Goal: Find contact information: Find contact information

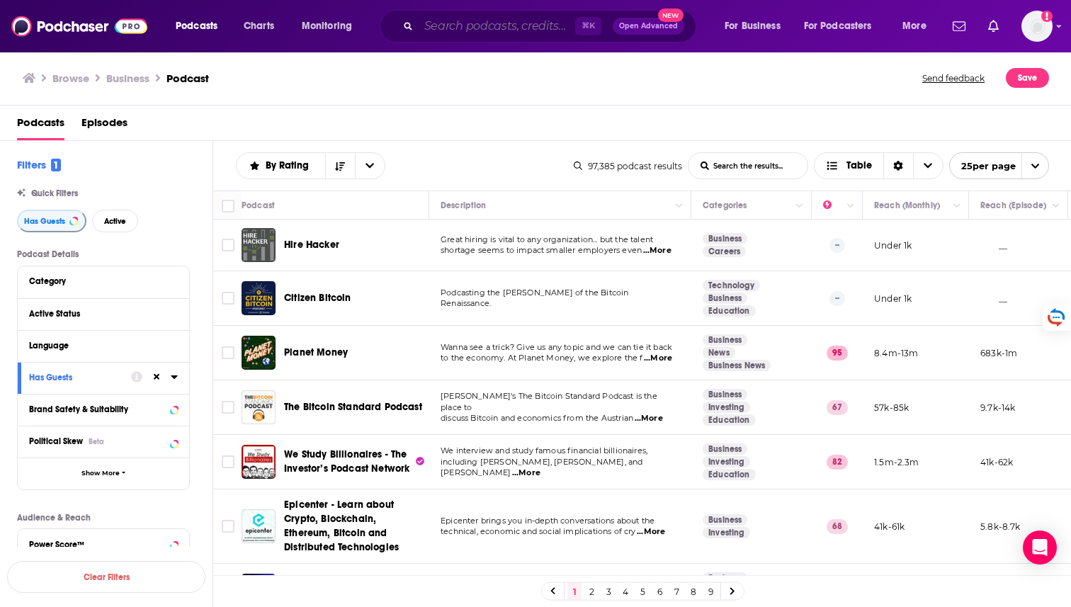
click at [516, 26] on input "Search podcasts, credits, & more..." at bounding box center [497, 26] width 157 height 23
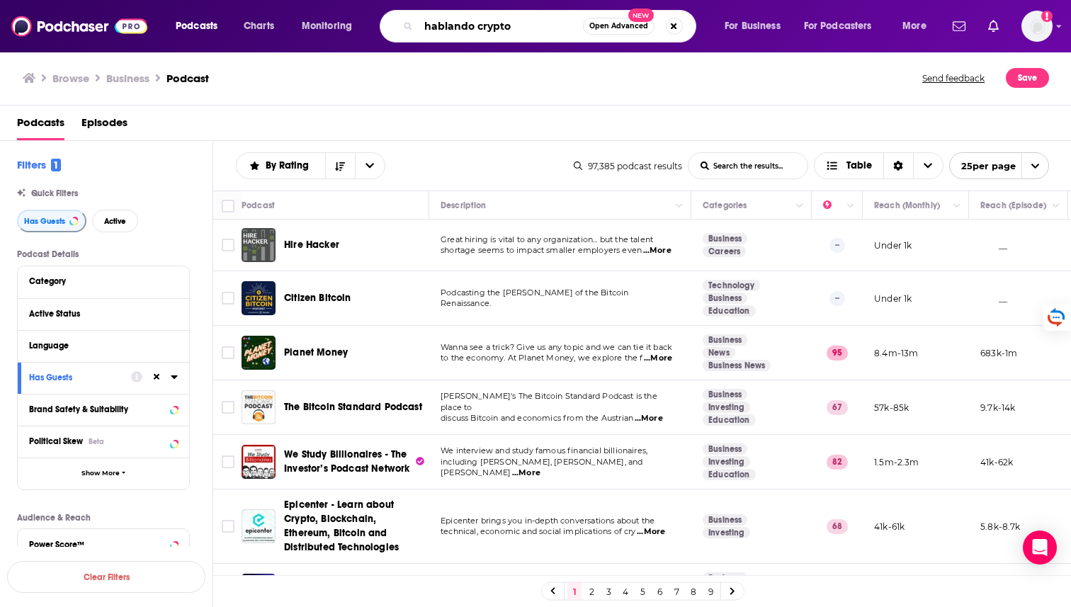
type input "hablando crypto"
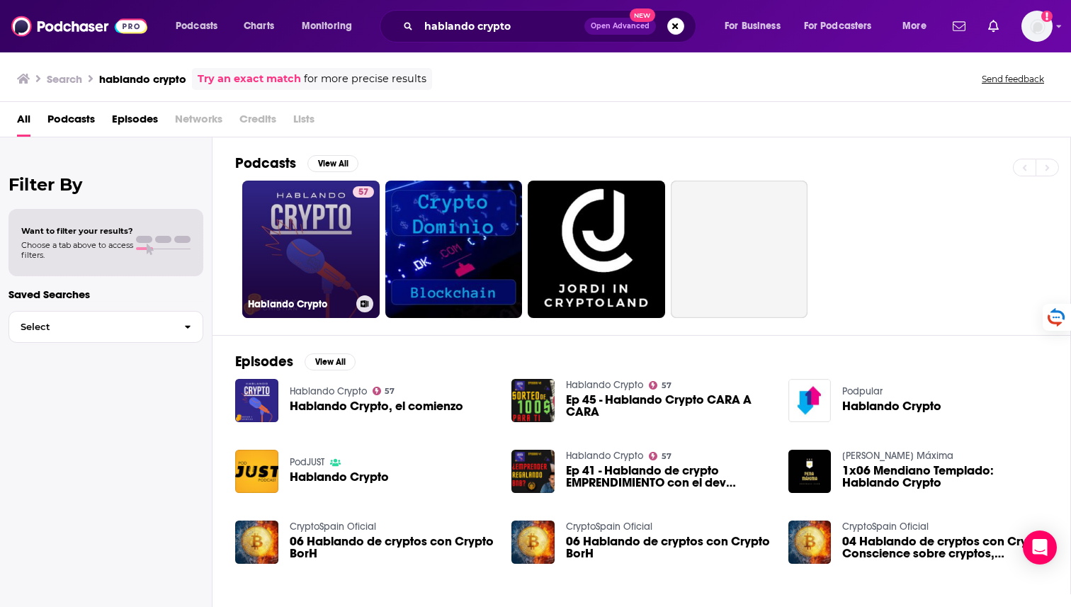
click at [312, 231] on link "57 Hablando Crypto" at bounding box center [310, 249] width 137 height 137
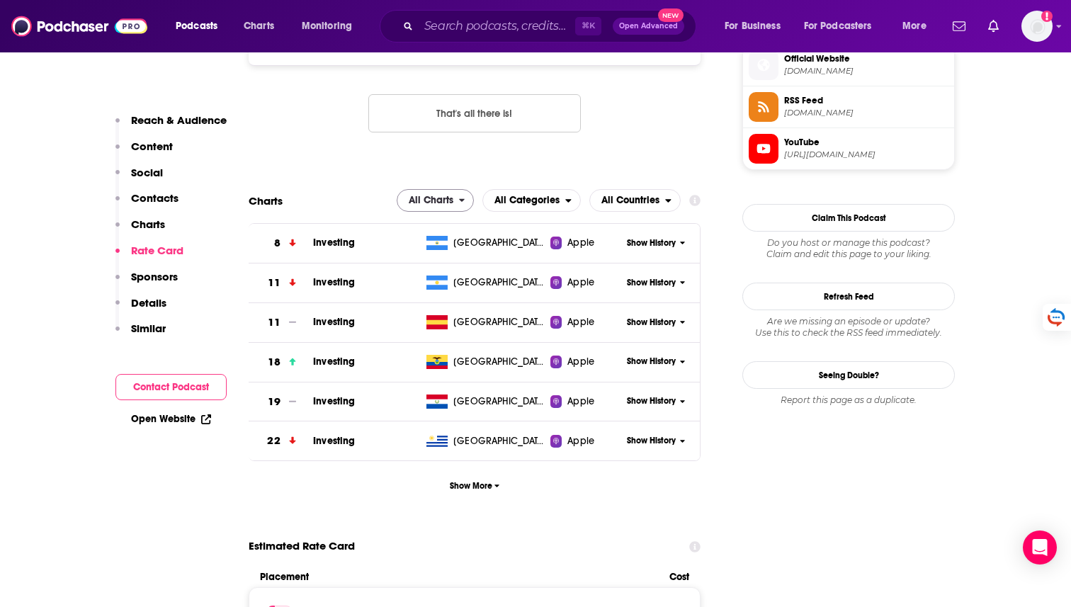
scroll to position [1162, 0]
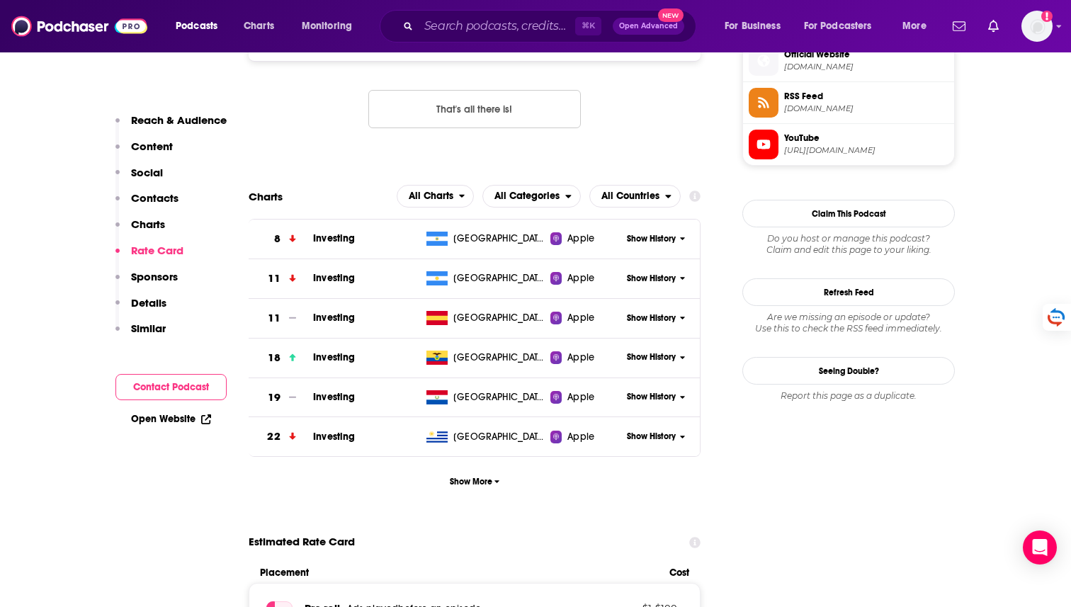
click at [649, 278] on span "Show History" at bounding box center [651, 279] width 49 height 12
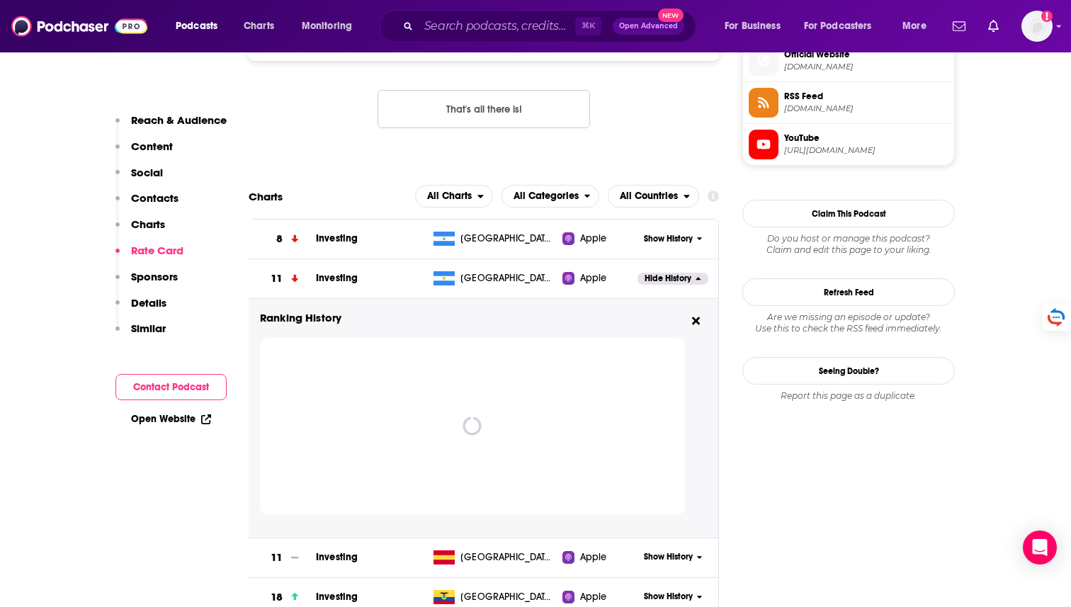
click at [657, 283] on span "Hide History" at bounding box center [667, 279] width 47 height 12
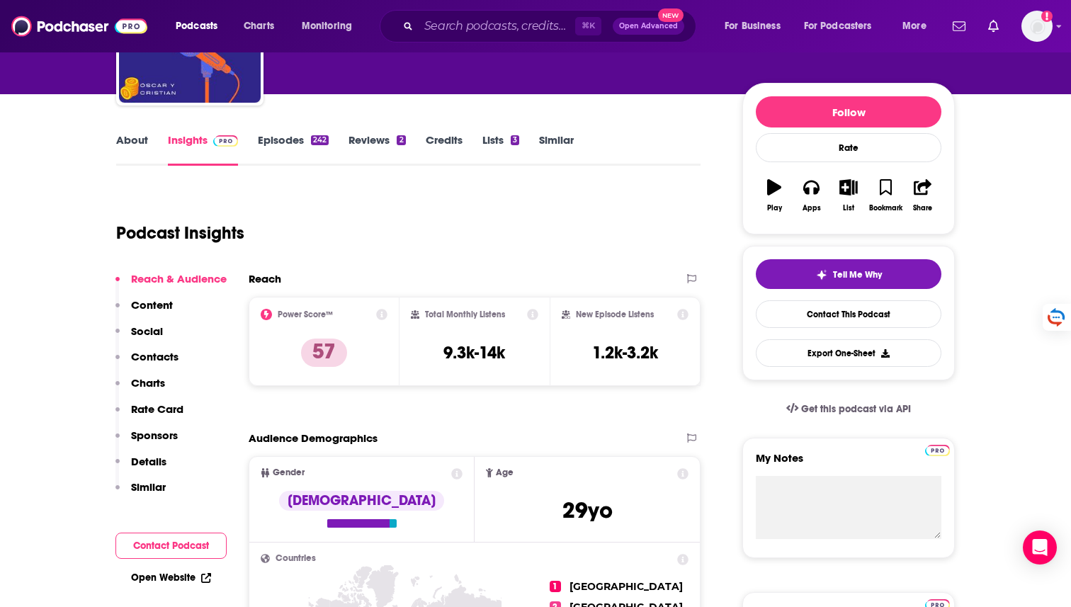
scroll to position [140, 0]
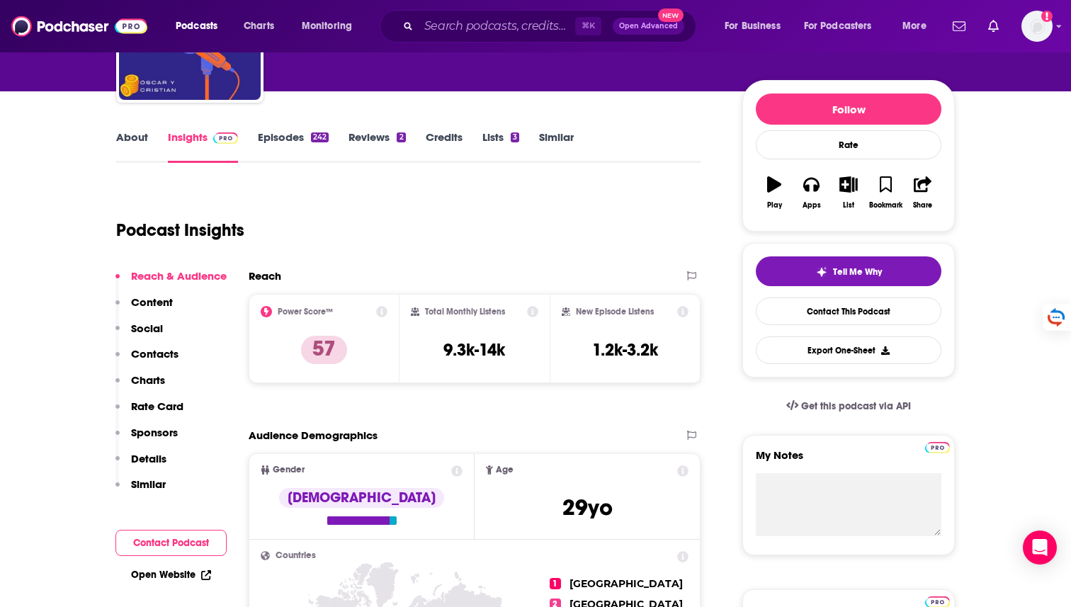
click at [188, 41] on div "Podcasts Charts Monitoring ⌘ K Open Advanced New For Business For Podcasters Mo…" at bounding box center [553, 26] width 774 height 33
click at [270, 28] on span "Charts" at bounding box center [259, 26] width 30 height 20
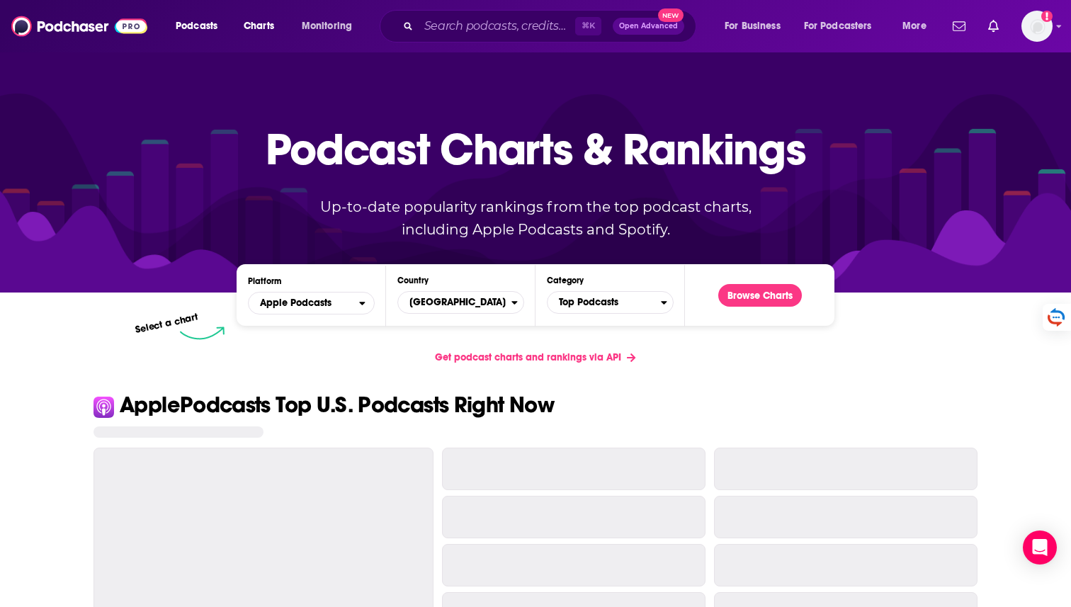
scroll to position [13, 0]
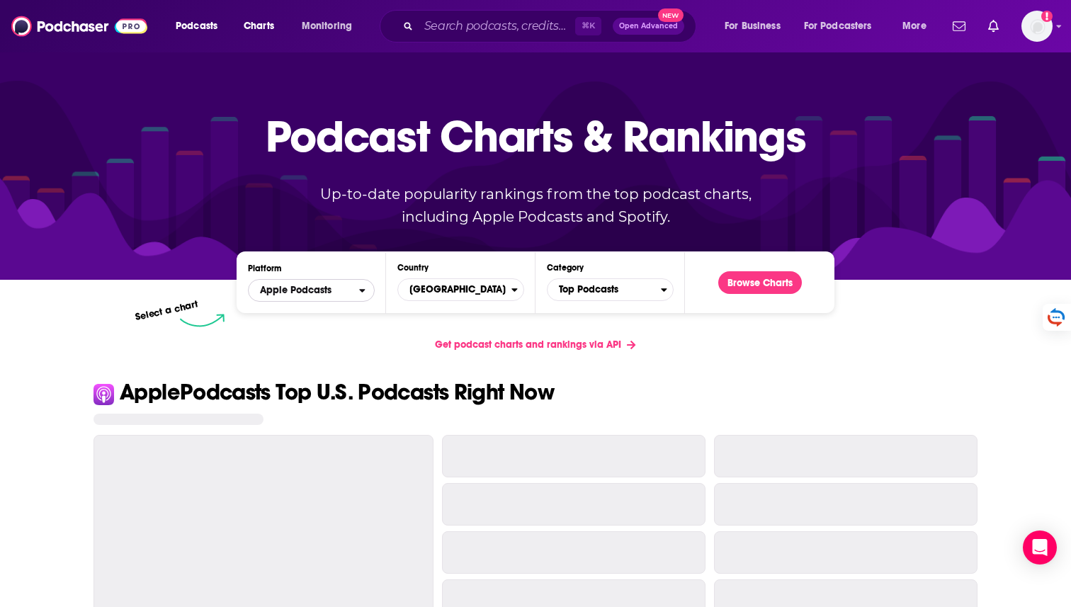
click at [353, 297] on span "Apple Podcasts" at bounding box center [304, 290] width 110 height 24
click at [446, 297] on span "[GEOGRAPHIC_DATA]" at bounding box center [454, 290] width 113 height 24
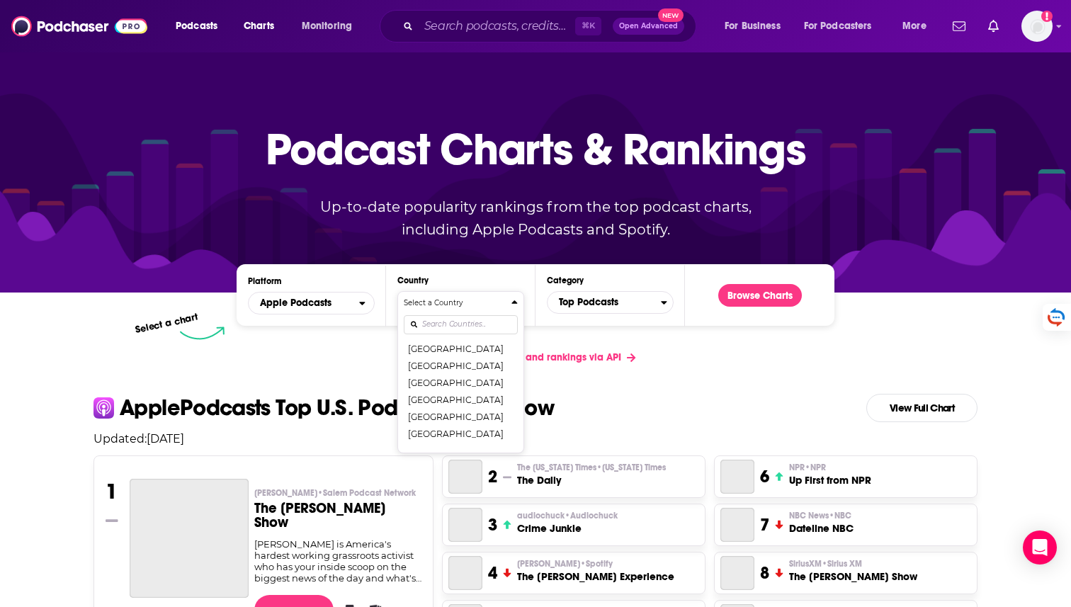
scroll to position [106, 0]
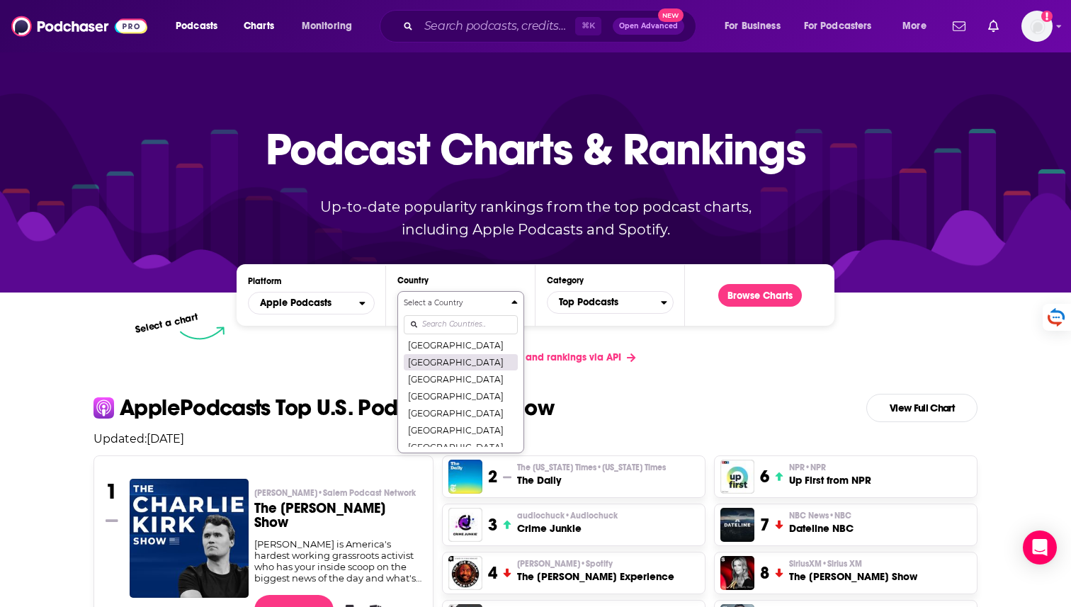
click at [437, 357] on button "[GEOGRAPHIC_DATA]" at bounding box center [461, 361] width 114 height 17
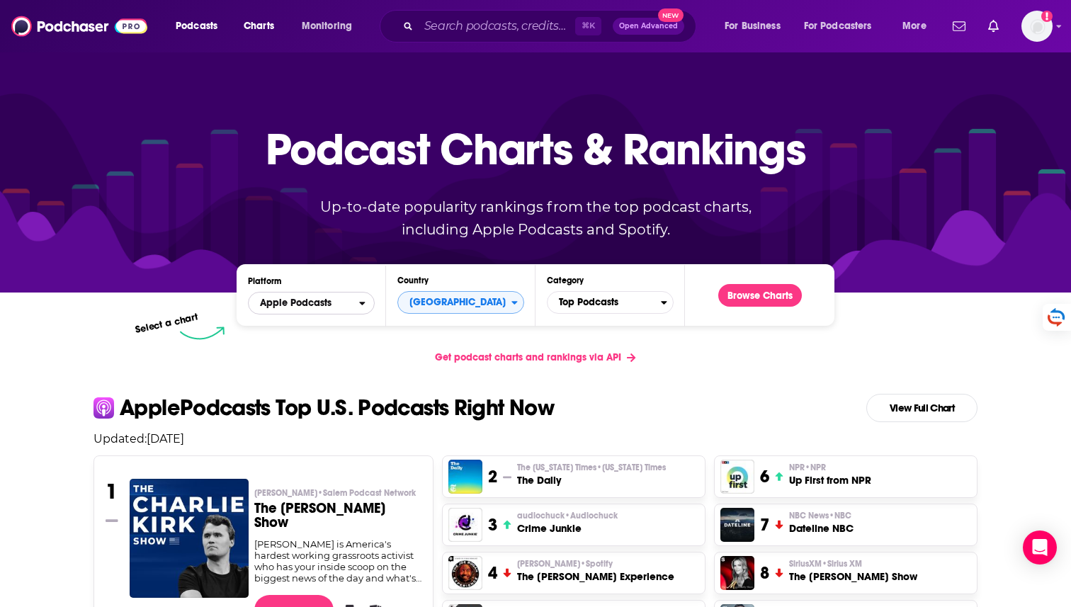
click at [329, 295] on span "Apple Podcasts" at bounding box center [304, 303] width 110 height 24
click at [576, 298] on span "Top Podcasts" at bounding box center [603, 302] width 113 height 24
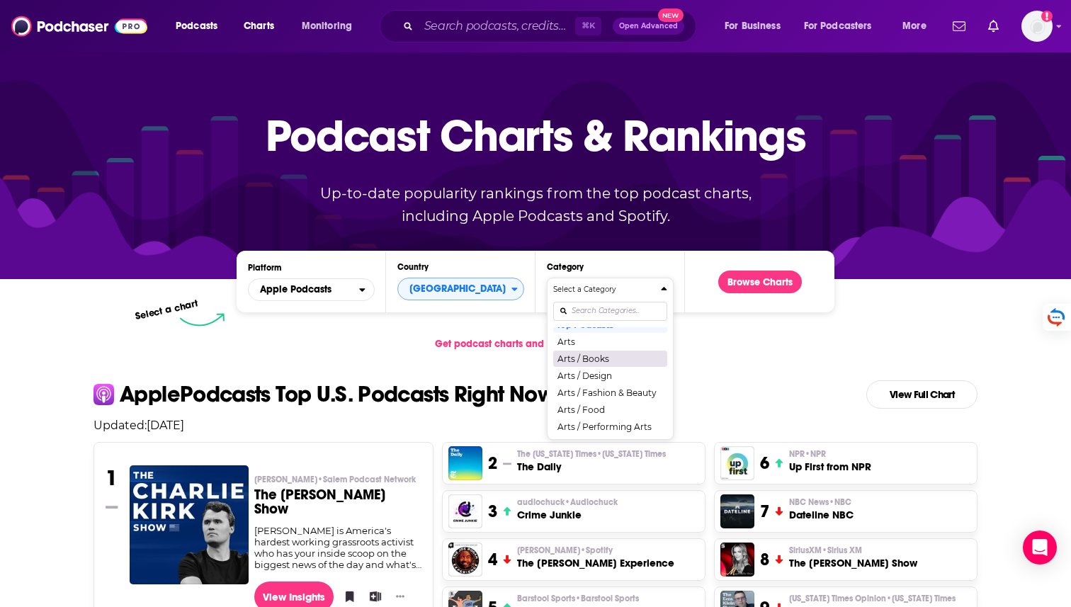
scroll to position [1, 0]
click at [625, 332] on button "Top Podcasts" at bounding box center [610, 334] width 114 height 17
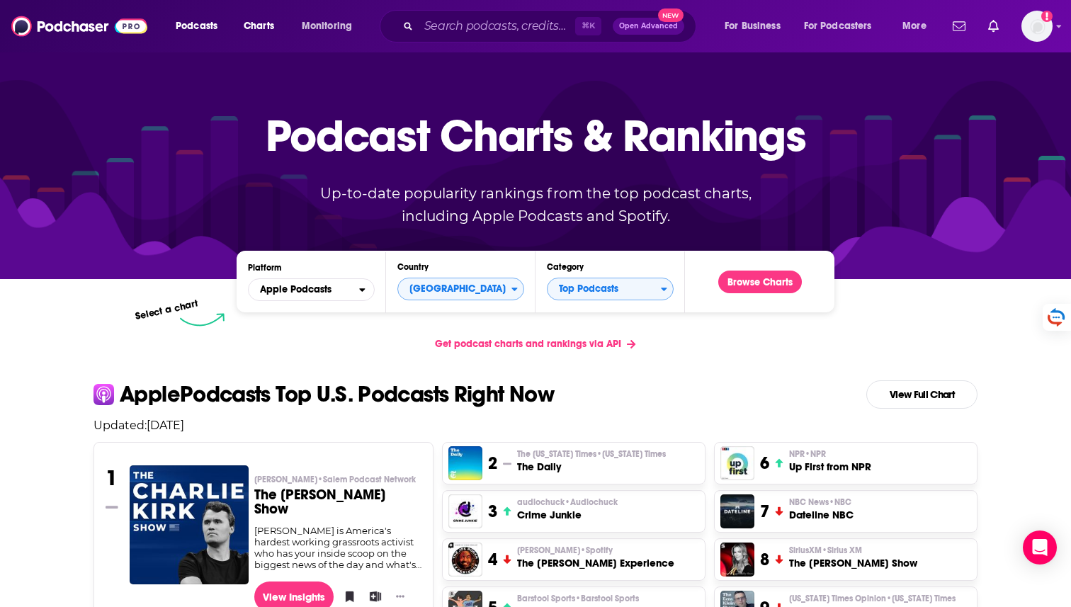
click at [720, 290] on link "Browse Charts" at bounding box center [760, 282] width 84 height 23
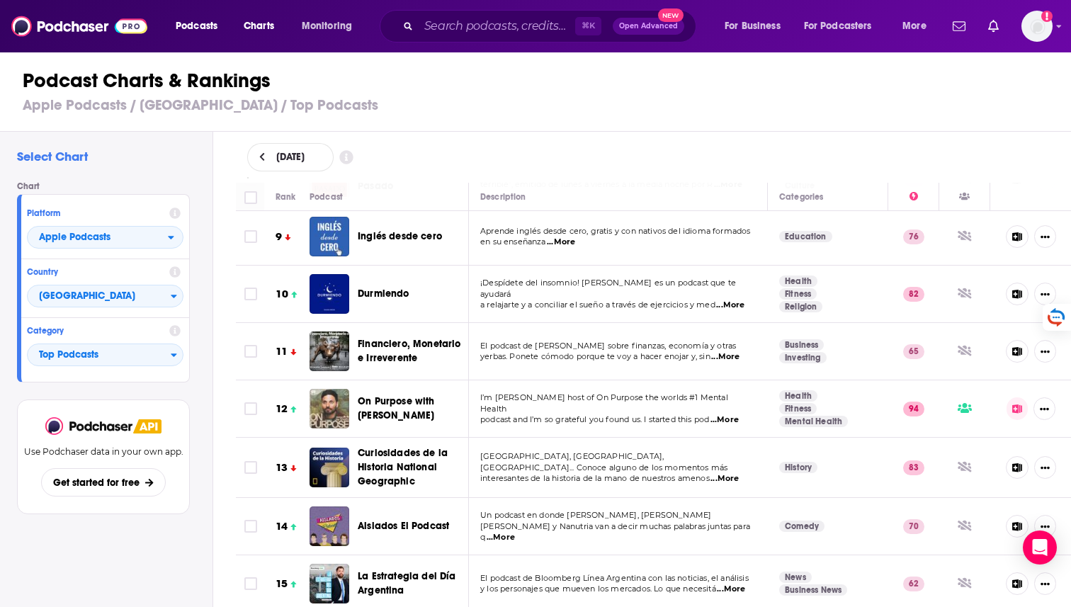
scroll to position [535, 0]
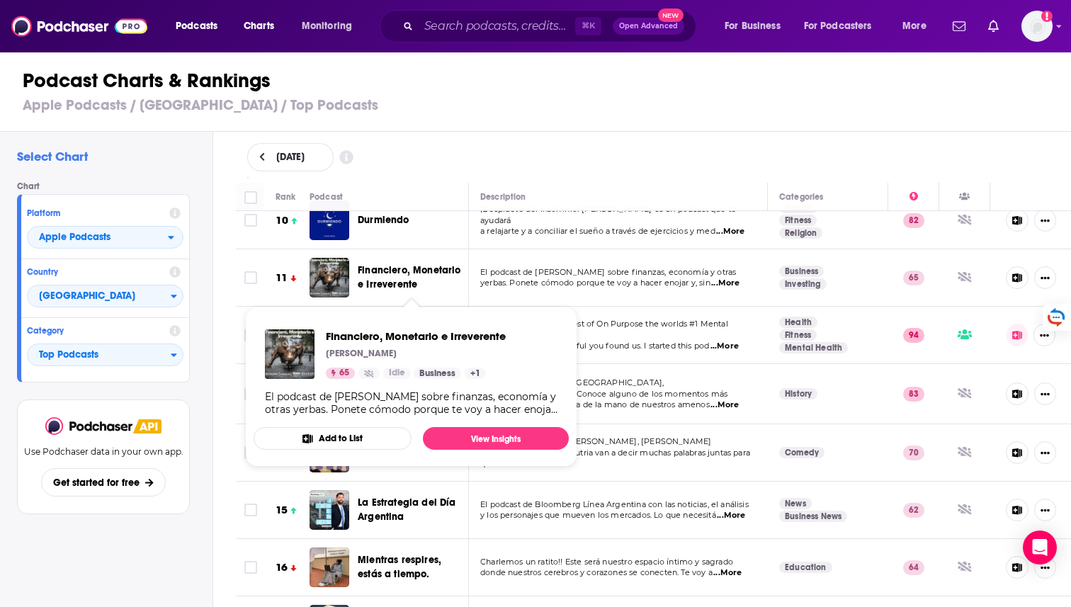
click at [370, 267] on span "Financiero, Monetario e Irreverente" at bounding box center [409, 277] width 103 height 26
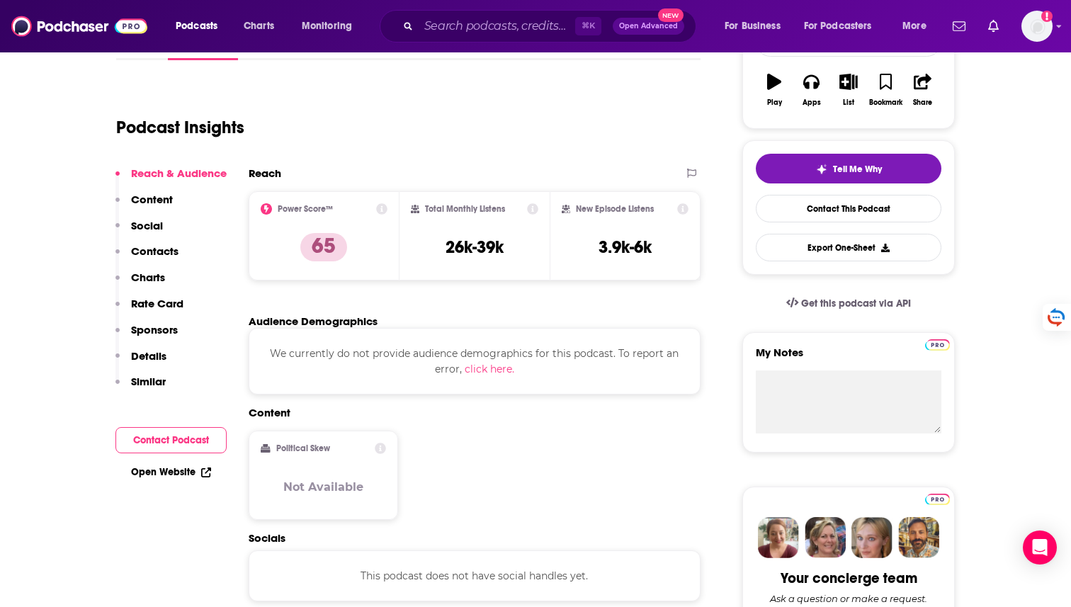
scroll to position [380, 0]
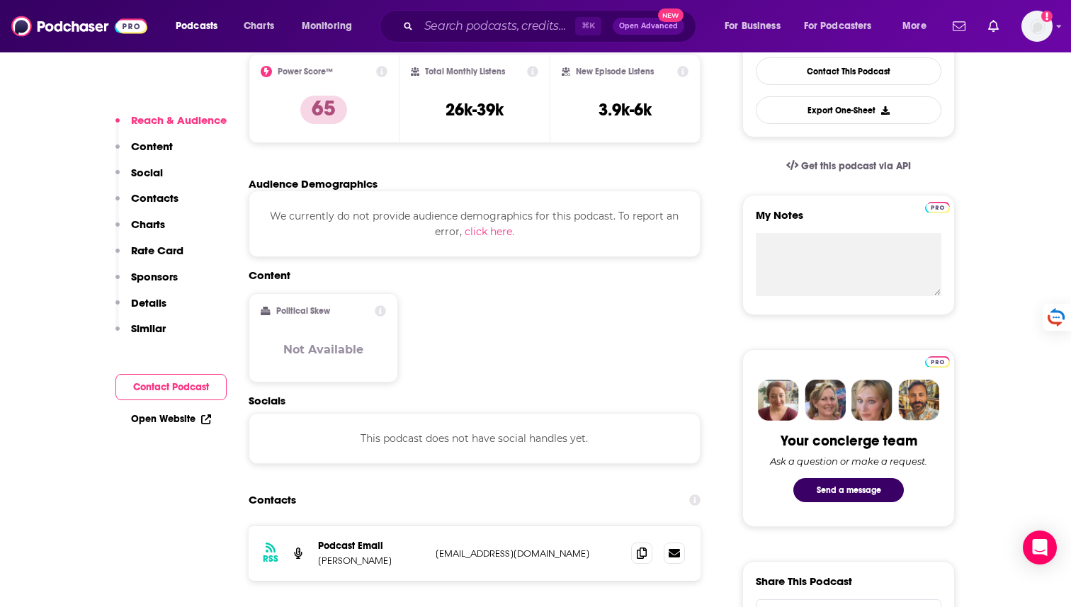
click at [163, 145] on p "Content" at bounding box center [152, 146] width 42 height 13
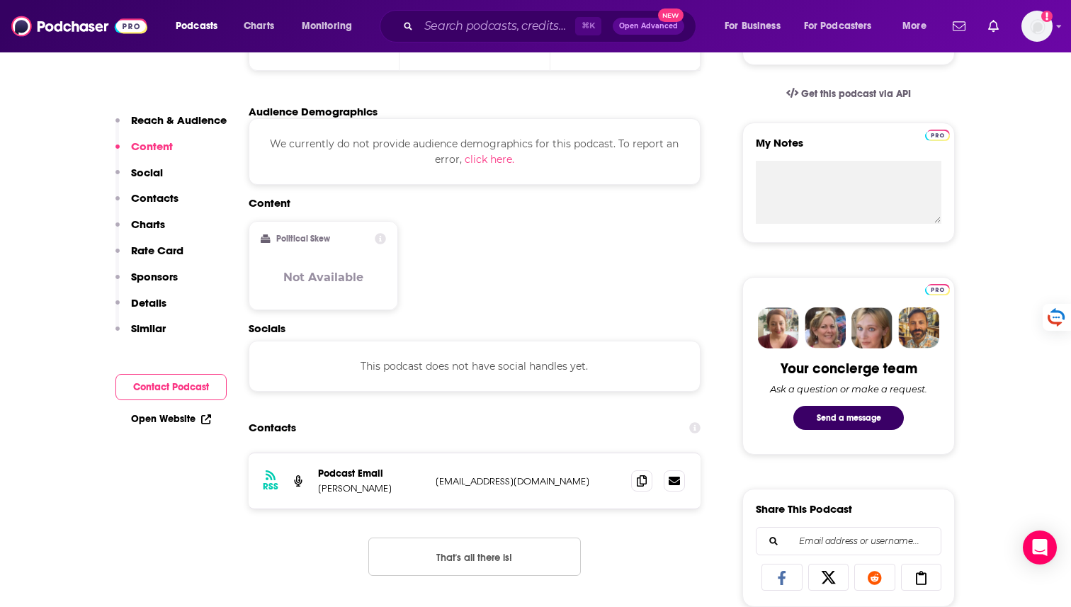
click at [159, 166] on p "Social" at bounding box center [147, 172] width 32 height 13
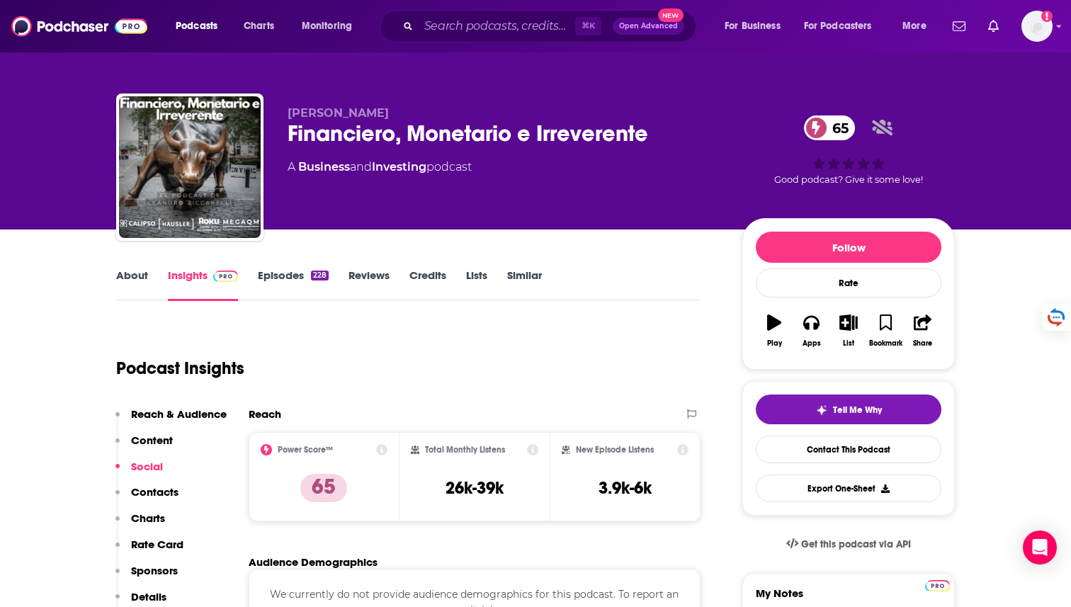
scroll to position [0, 0]
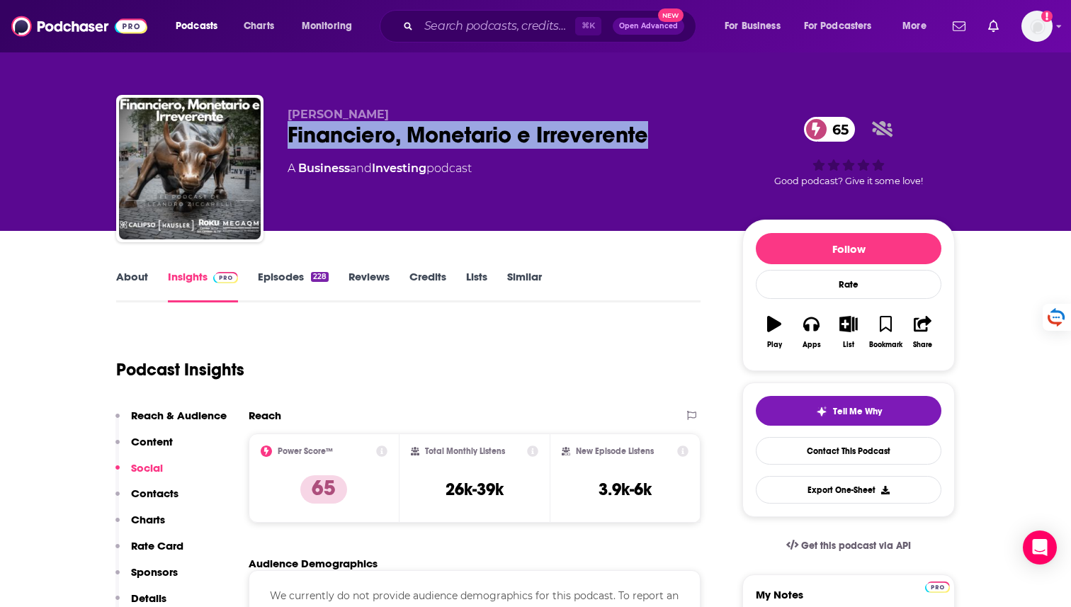
copy h2 "Financiero, Monetario e Irreverente"
drag, startPoint x: 278, startPoint y: 132, endPoint x: 654, endPoint y: 151, distance: 376.5
click at [654, 151] on div "[PERSON_NAME] Financiero, [PERSON_NAME] e Irreverente 65 A Business and Investi…" at bounding box center [535, 171] width 838 height 153
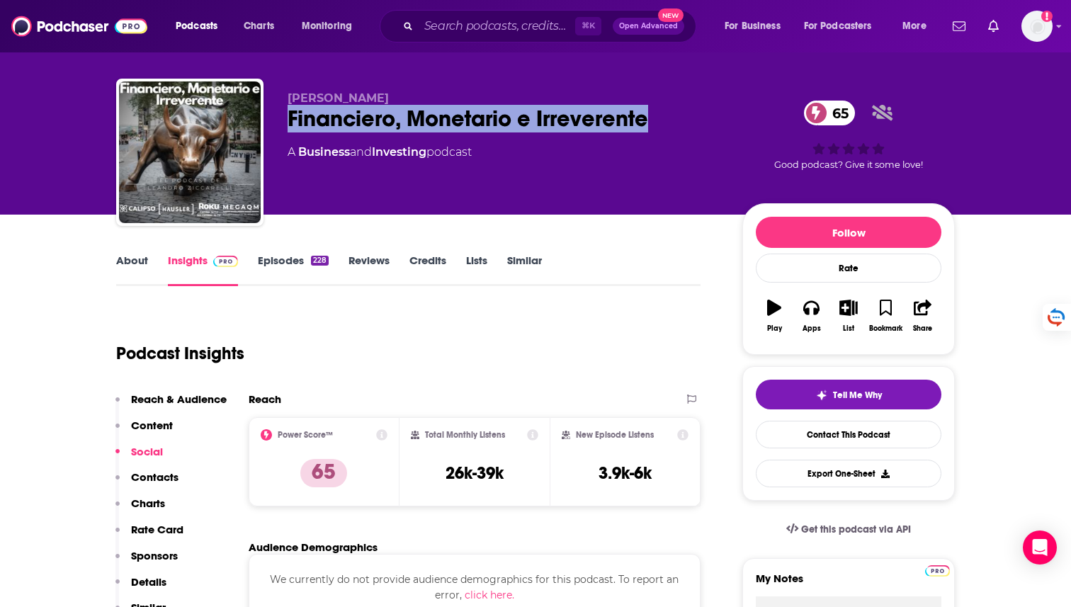
click at [152, 476] on p "Contacts" at bounding box center [154, 476] width 47 height 13
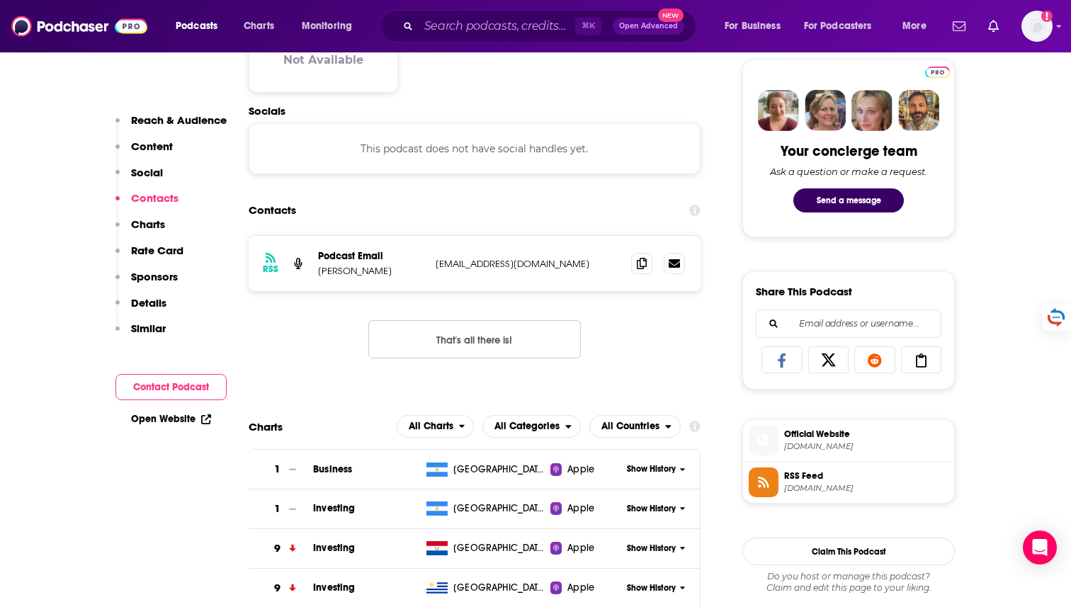
scroll to position [671, 0]
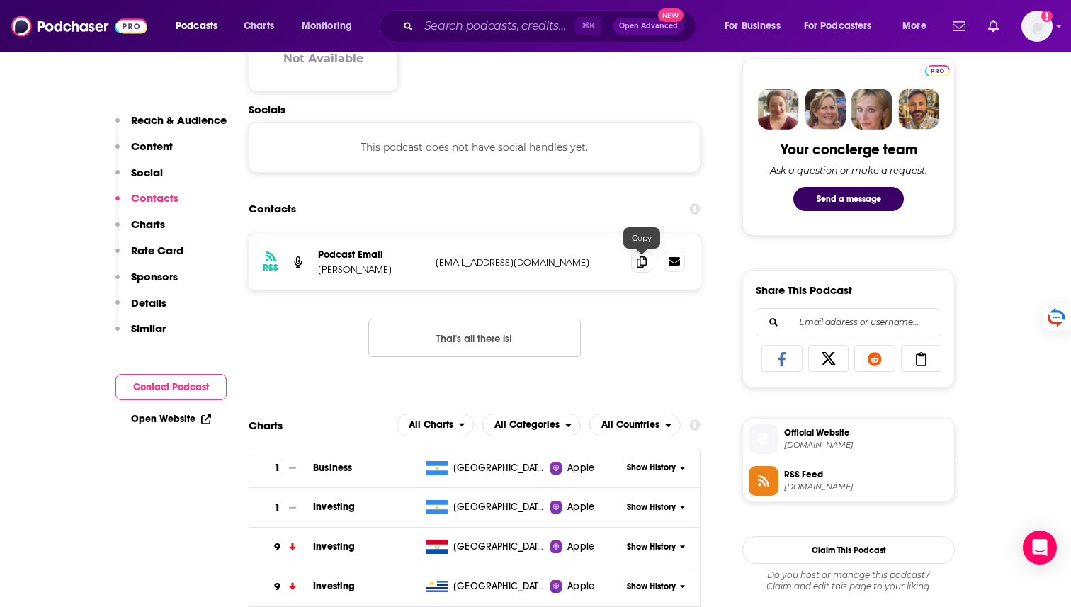
click at [666, 263] on link at bounding box center [674, 261] width 21 height 21
click at [637, 261] on icon at bounding box center [642, 261] width 10 height 11
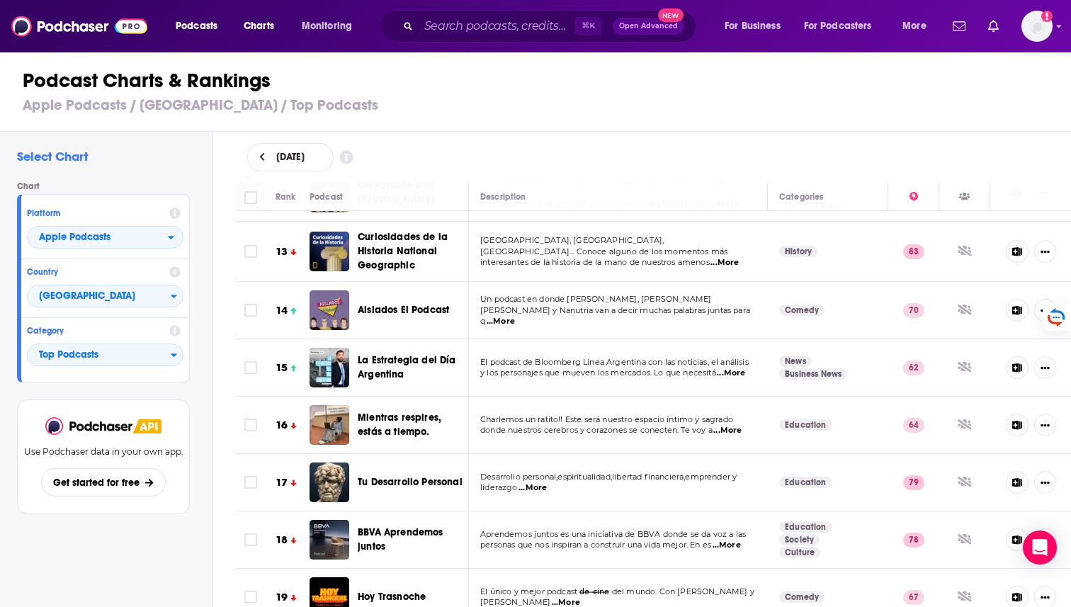
scroll to position [677, 0]
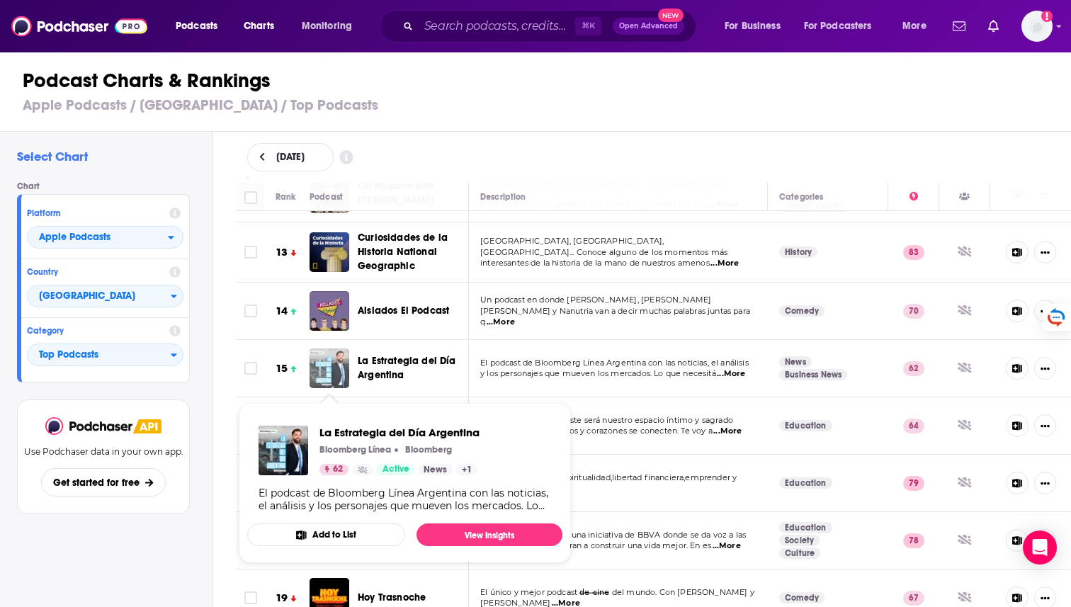
click at [340, 361] on img "La Estrategia del Día Argentina" at bounding box center [329, 368] width 40 height 40
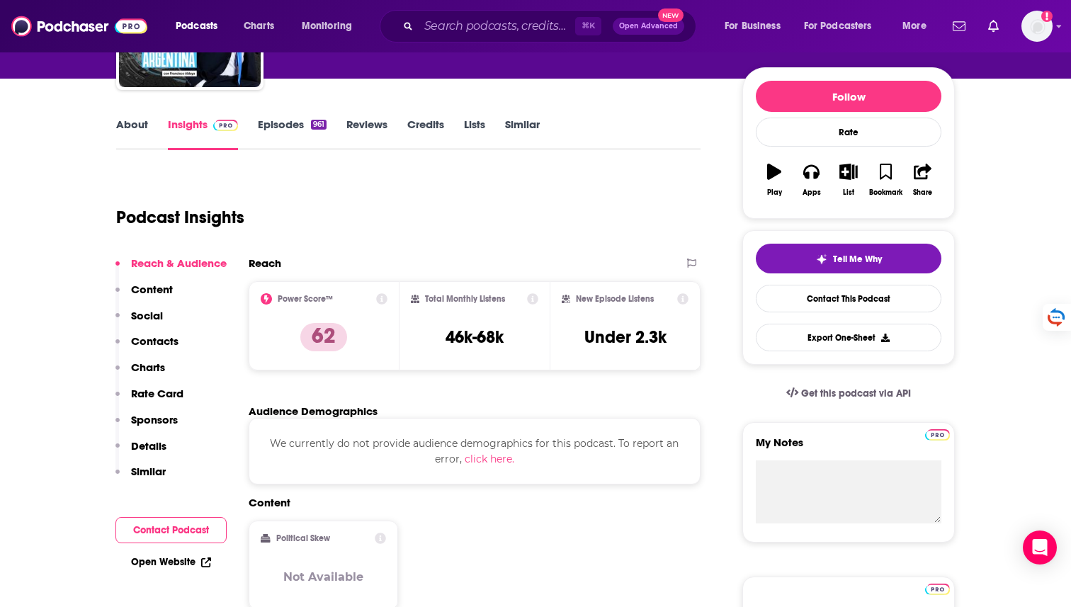
scroll to position [157, 0]
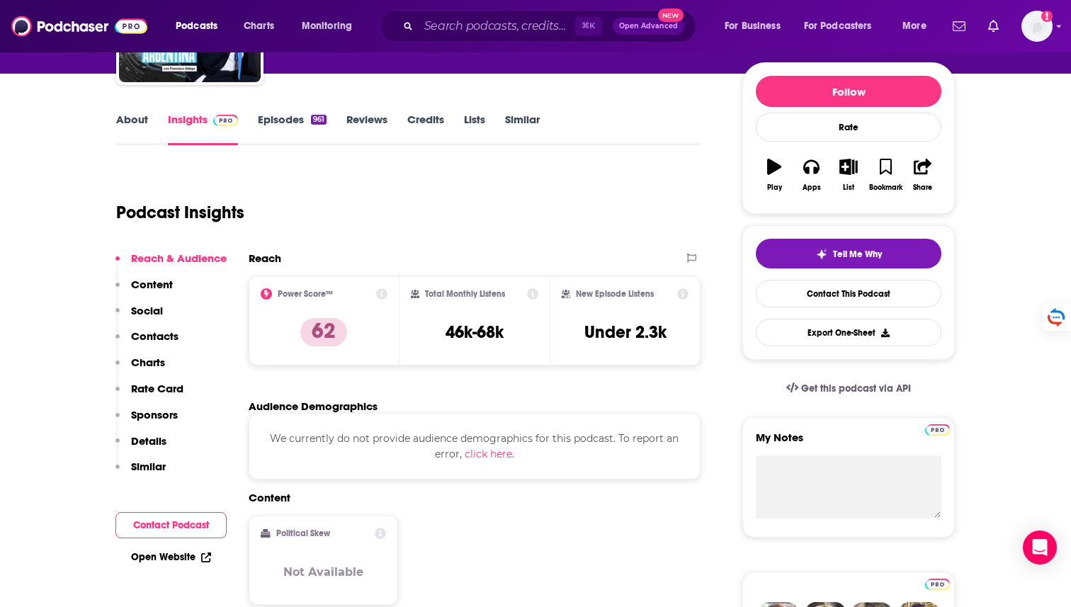
click at [142, 290] on p "Content" at bounding box center [152, 284] width 42 height 13
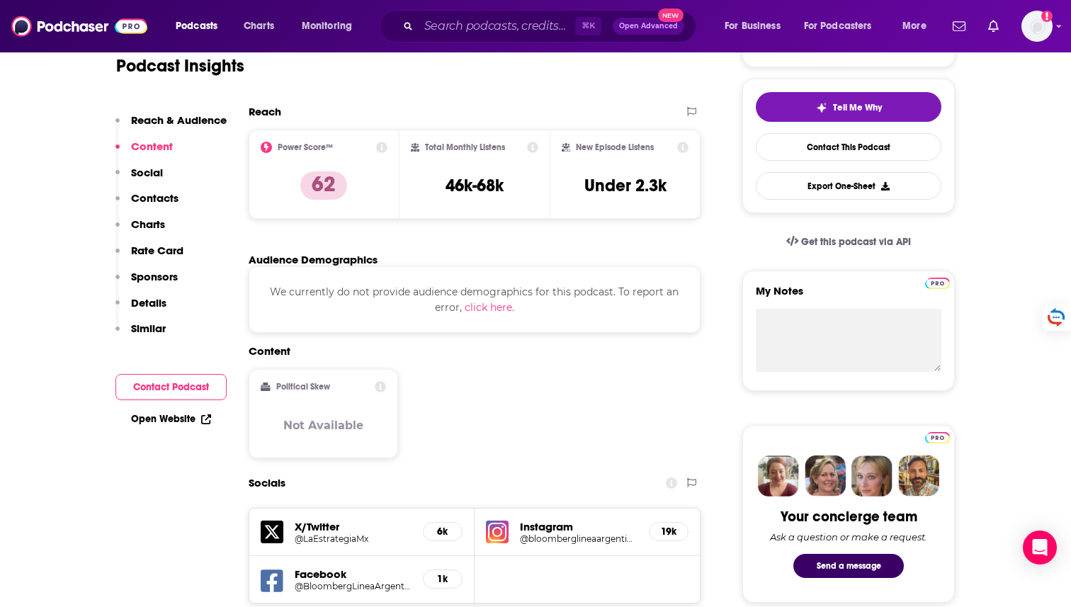
scroll to position [0, 0]
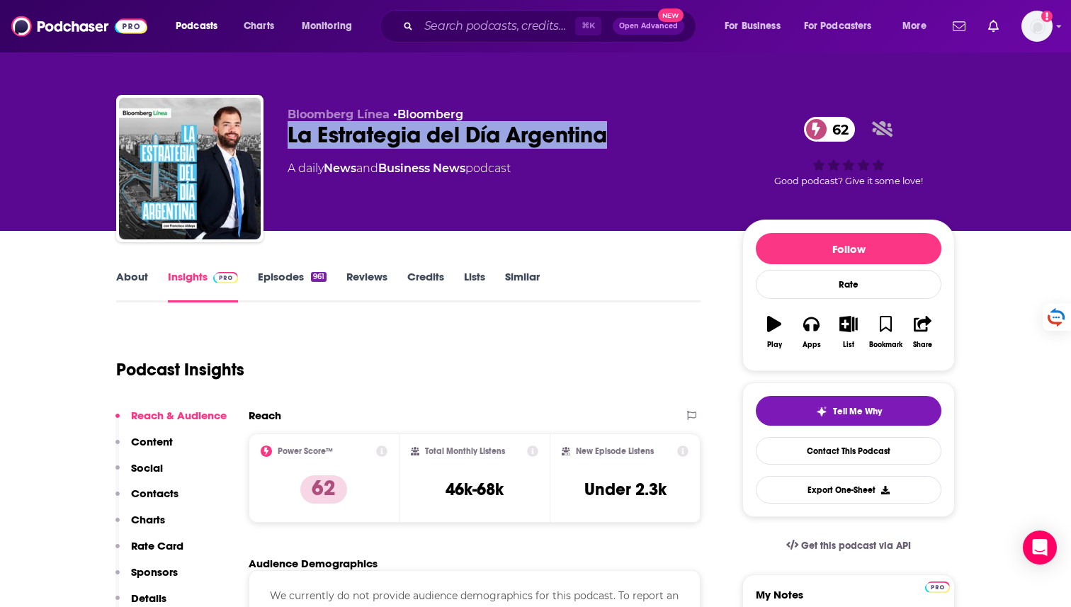
copy h2 "La Estrategia del Día Argentina"
drag, startPoint x: 612, startPoint y: 134, endPoint x: 285, endPoint y: 144, distance: 326.6
click at [285, 144] on div "Bloomberg Línea • Bloomberg La Estrategia del Día Argentina 62 A daily News and…" at bounding box center [535, 171] width 838 height 153
click at [377, 131] on div "La Estrategia del Día Argentina 62" at bounding box center [504, 135] width 432 height 28
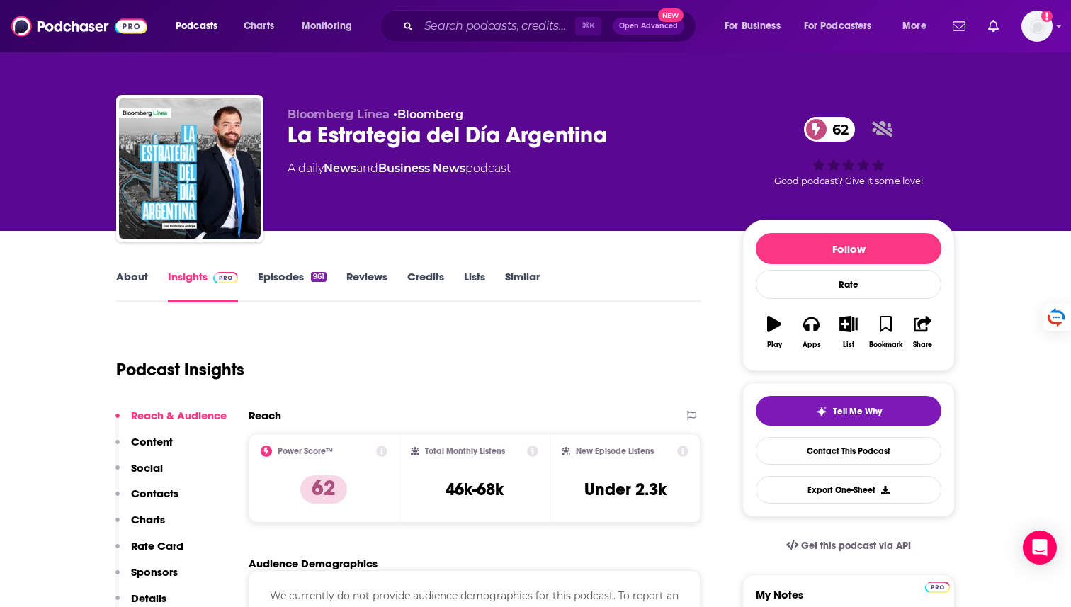
click at [329, 137] on div "La Estrategia del Día Argentina 62" at bounding box center [504, 135] width 432 height 28
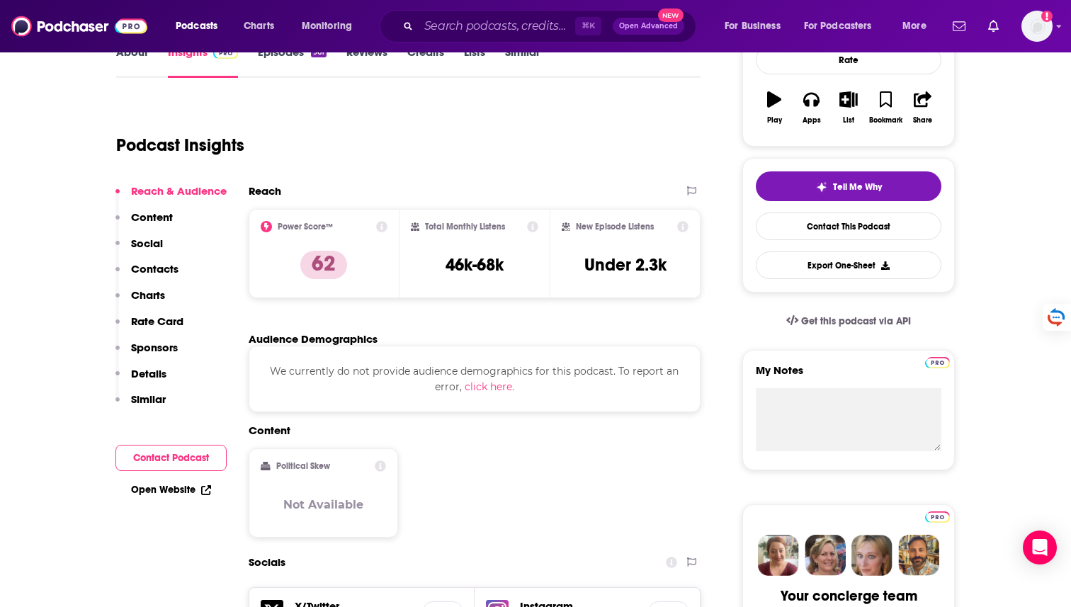
scroll to position [262, 0]
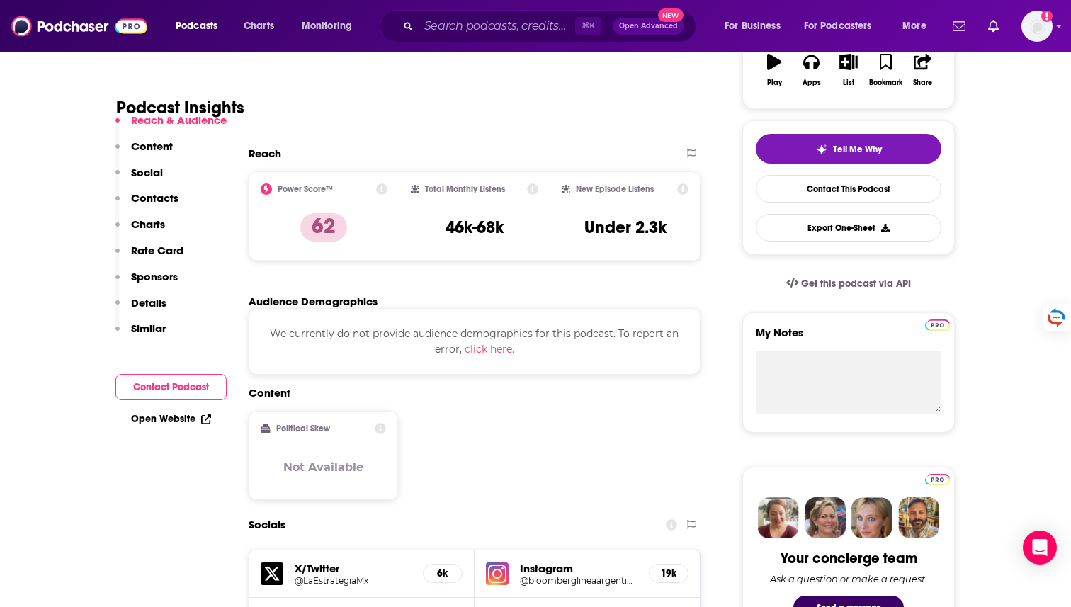
click at [164, 421] on link "Open Website" at bounding box center [171, 419] width 80 height 12
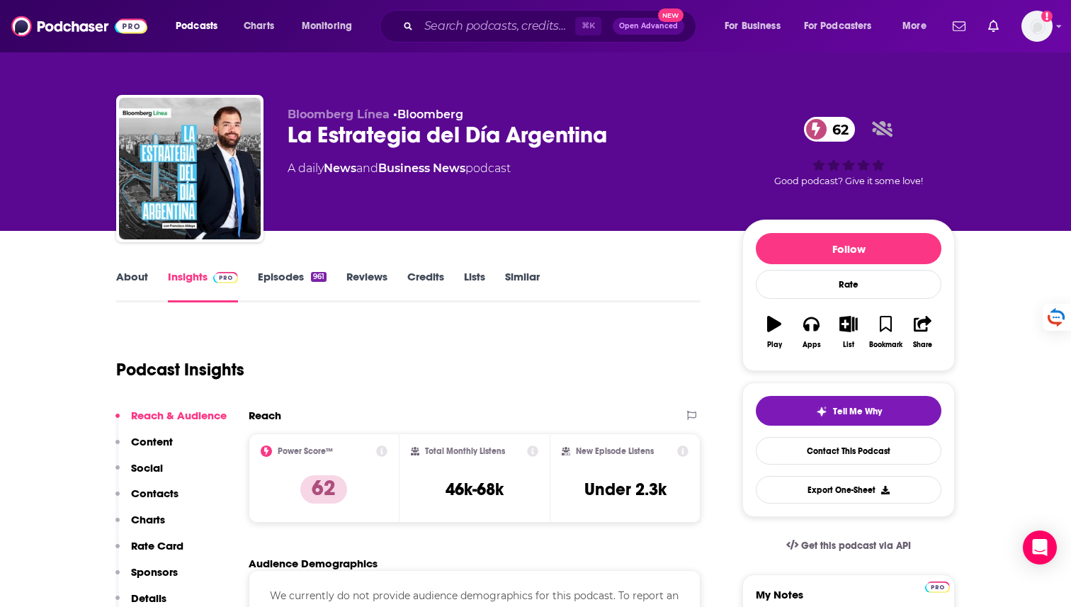
scroll to position [0, 0]
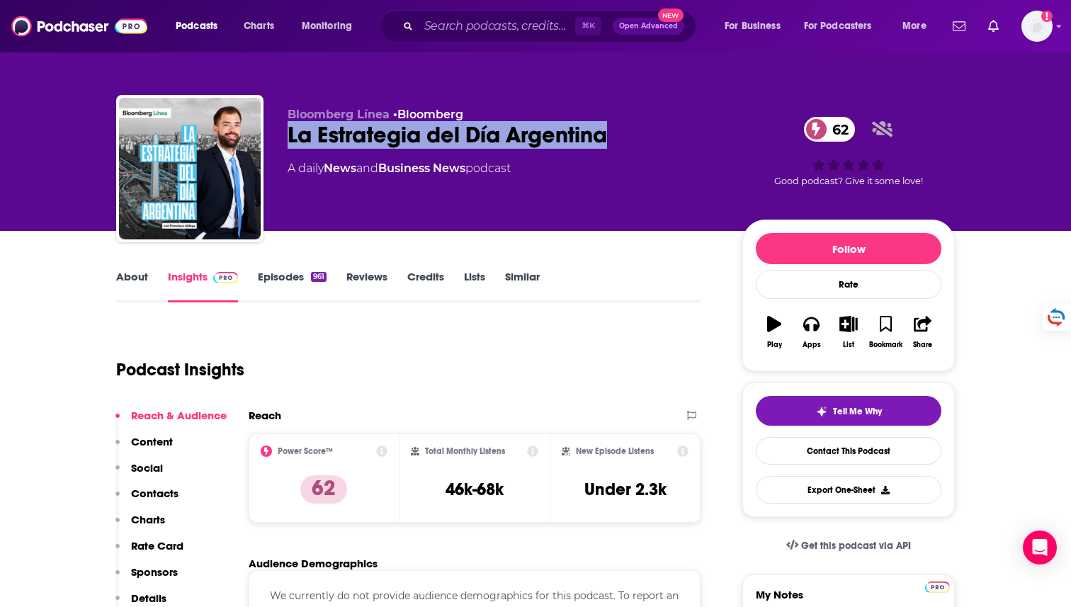
drag, startPoint x: 285, startPoint y: 129, endPoint x: 611, endPoint y: 127, distance: 326.5
click at [611, 127] on div "Bloomberg Línea • Bloomberg La Estrategia del Día Argentina 62 A daily News and…" at bounding box center [535, 171] width 838 height 153
copy h2 "La Estrategia del Día Argentina"
click at [148, 501] on button "Contacts" at bounding box center [146, 499] width 63 height 26
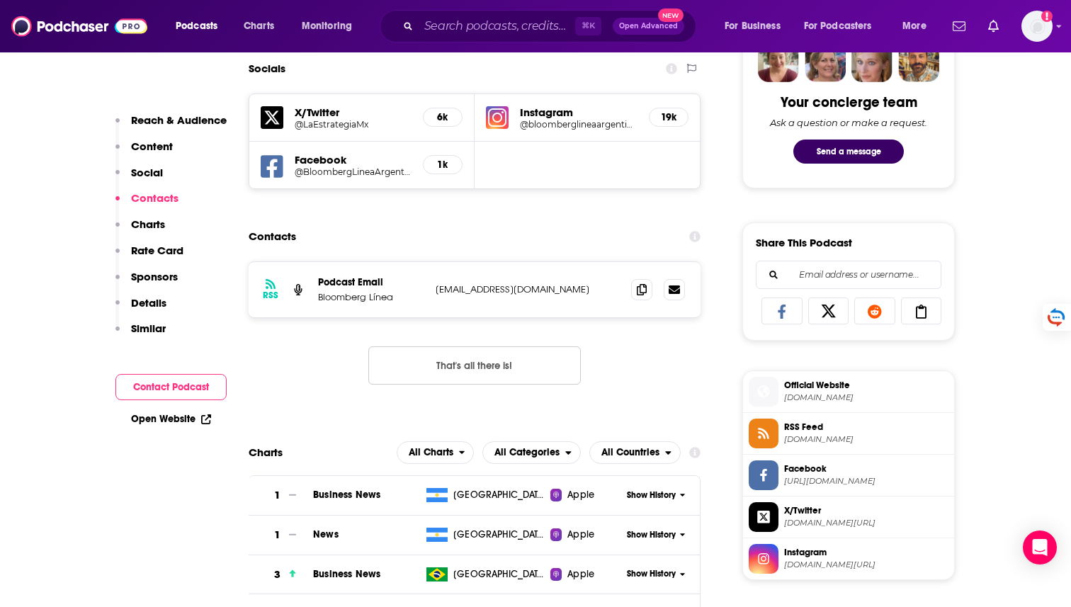
scroll to position [745, 0]
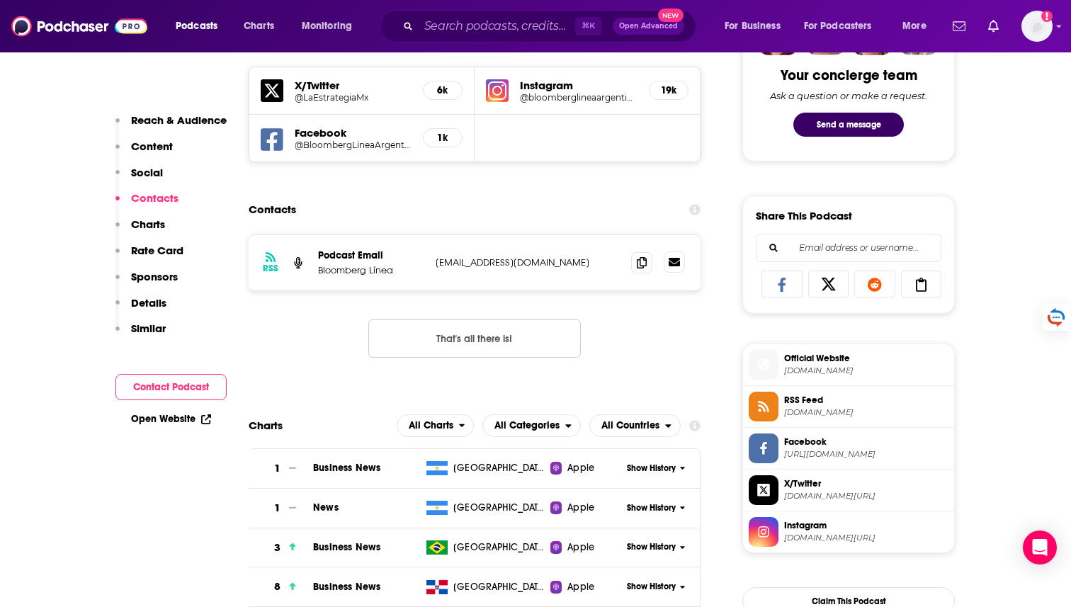
click at [669, 266] on icon at bounding box center [673, 262] width 11 height 8
click at [642, 263] on icon at bounding box center [642, 261] width 10 height 11
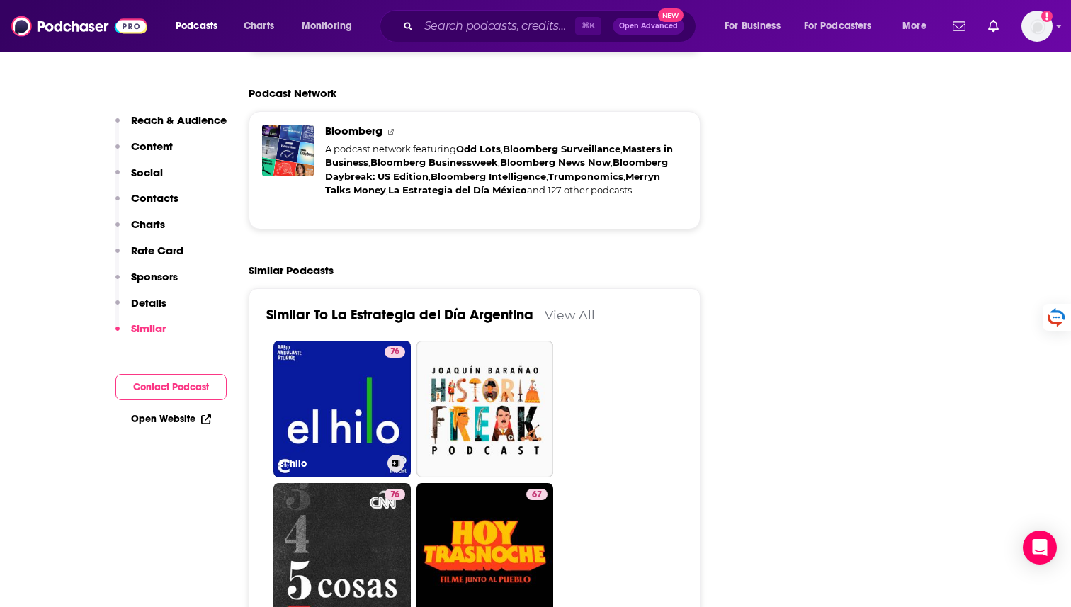
scroll to position [2078, 0]
